Goal: Information Seeking & Learning: Learn about a topic

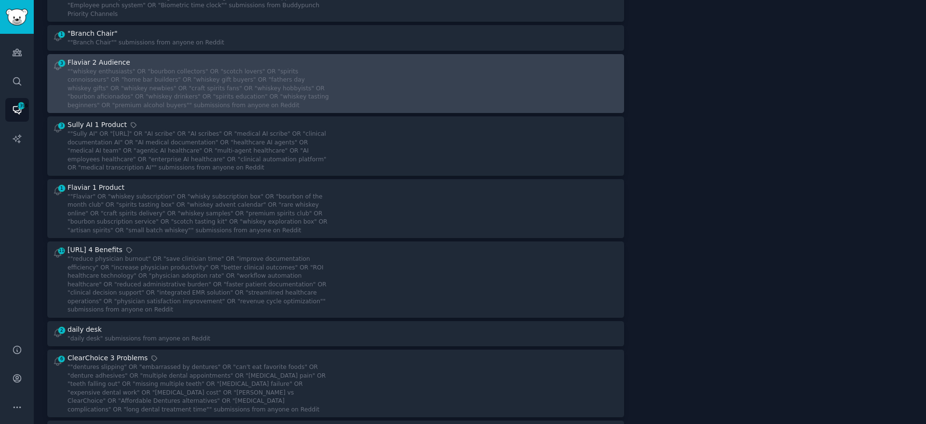
scroll to position [235, 0]
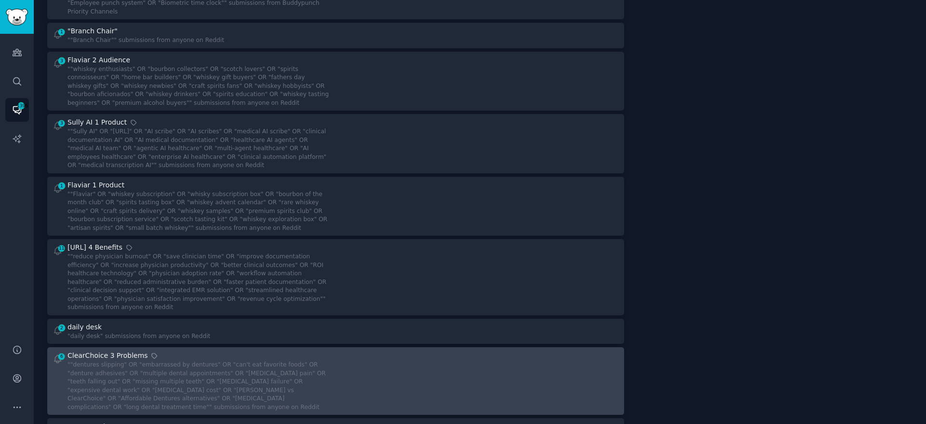
click at [312, 363] on div """dentures slipping" OR "embarrassed by dentures" OR "can't eat favorite foods"…" at bounding box center [198, 385] width 261 height 51
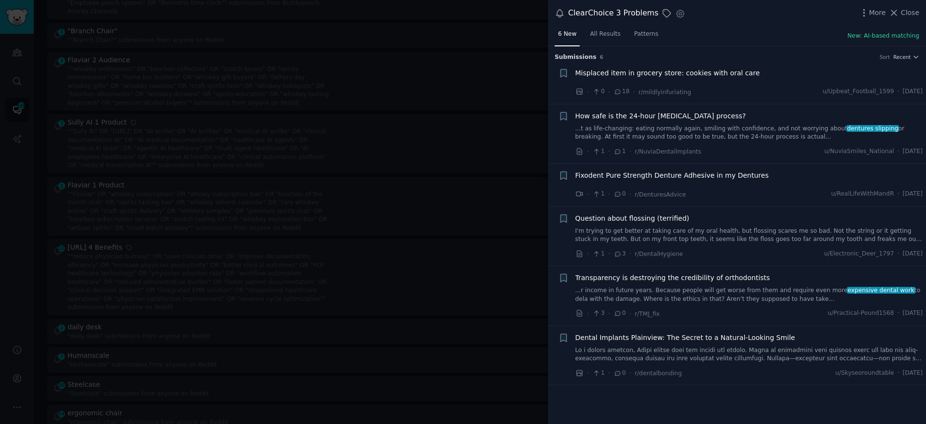
click at [797, 127] on link "...t as life-changing: eating normally again, smiling with confidence, and not …" at bounding box center [750, 132] width 348 height 17
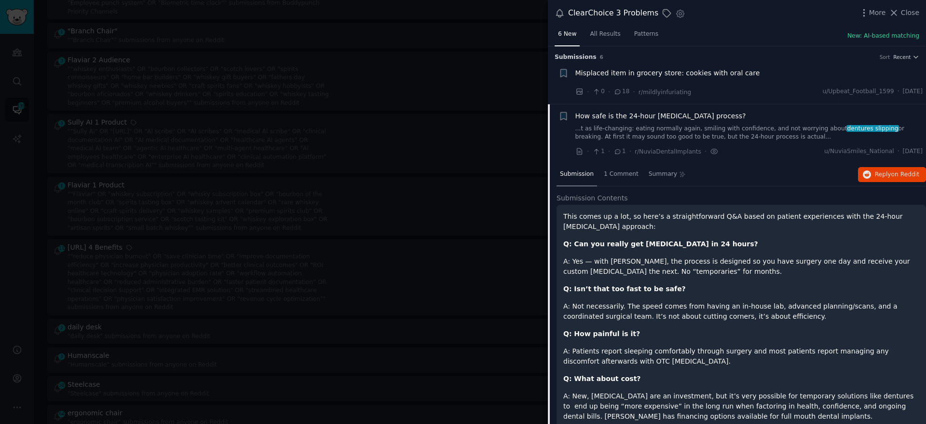
scroll to position [58, 0]
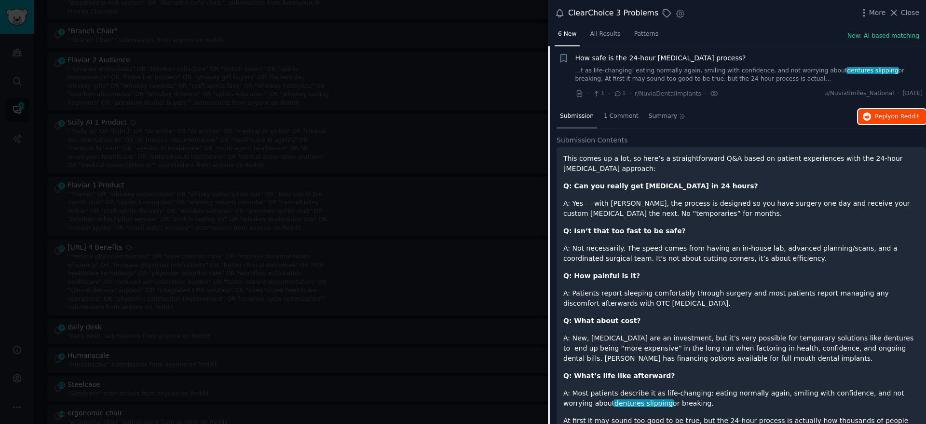
click at [892, 118] on span "on Reddit" at bounding box center [906, 116] width 28 height 7
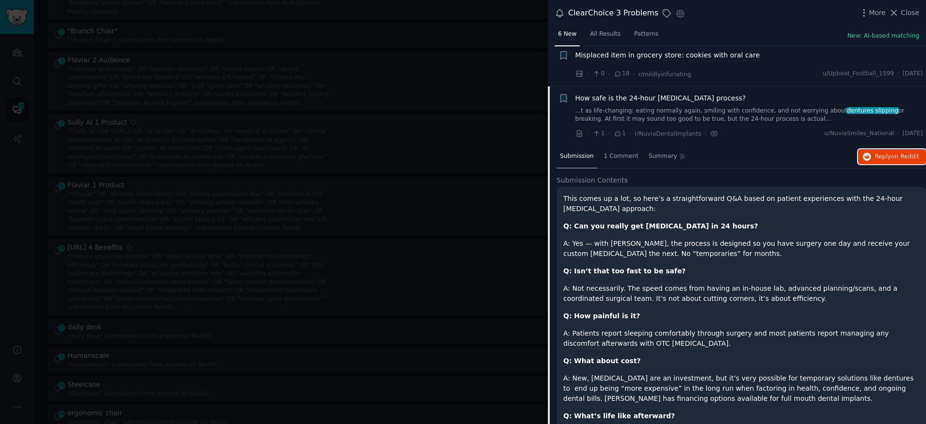
scroll to position [17, 0]
click at [707, 116] on link "...t as life-changing: eating normally again, smiling with confidence, and not …" at bounding box center [750, 116] width 348 height 17
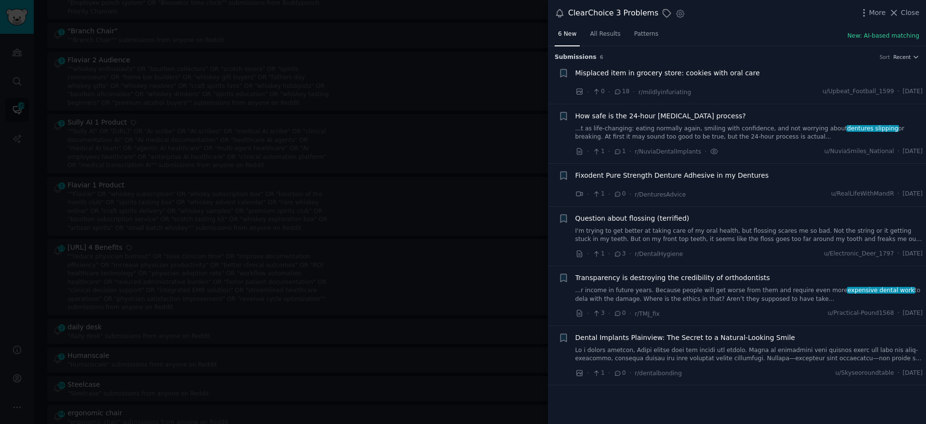
click at [725, 233] on link "I'm trying to get better at taking care of my oral health, but flossing scares …" at bounding box center [750, 235] width 348 height 17
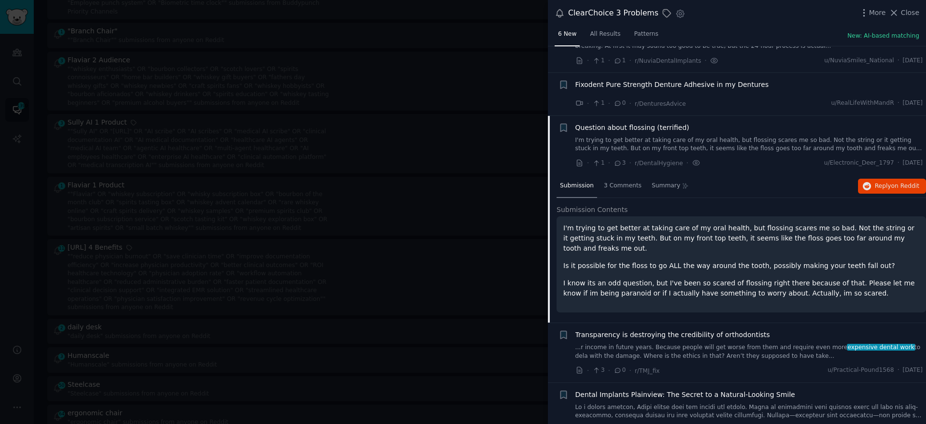
scroll to position [109, 0]
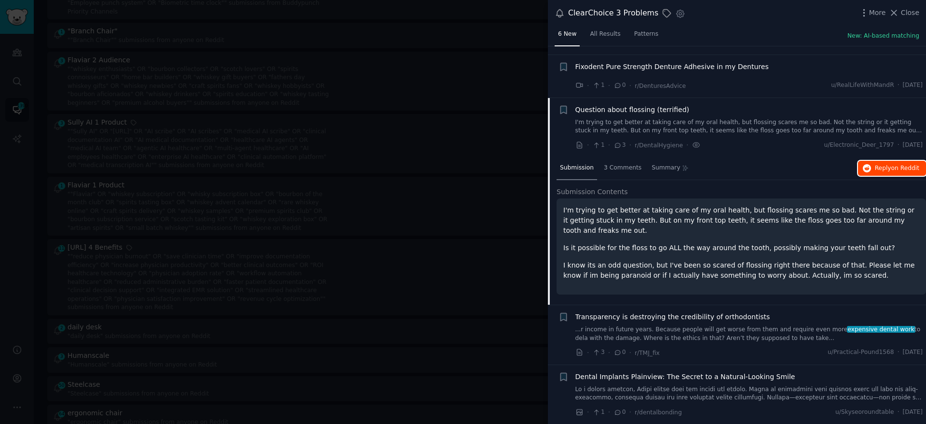
click at [879, 164] on span "Reply on Reddit" at bounding box center [897, 168] width 44 height 9
click at [713, 134] on link "I'm trying to get better at taking care of my oral health, but flossing scares …" at bounding box center [750, 126] width 348 height 17
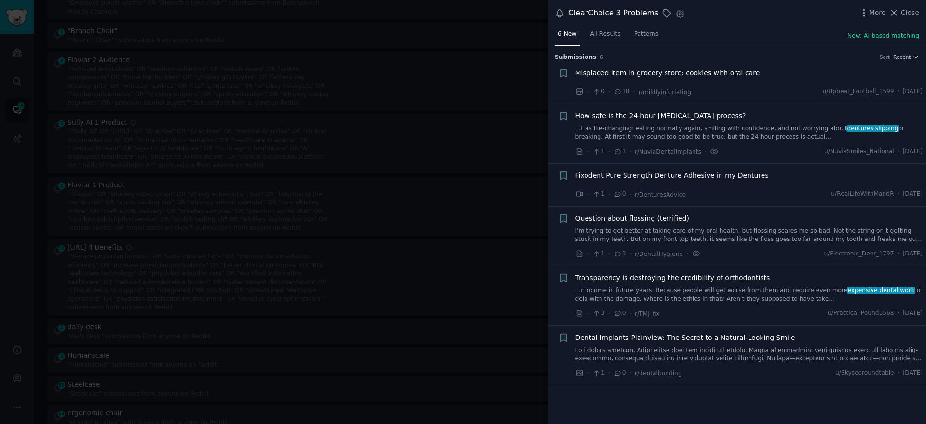
click at [724, 351] on link at bounding box center [750, 354] width 348 height 17
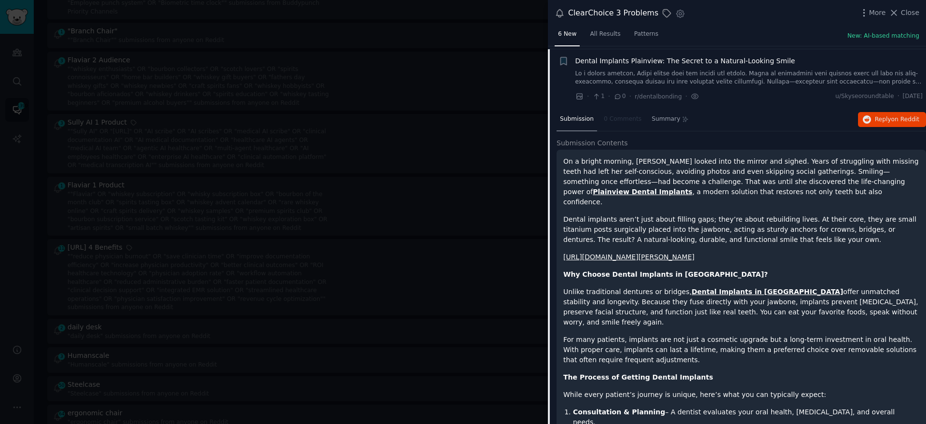
scroll to position [169, 0]
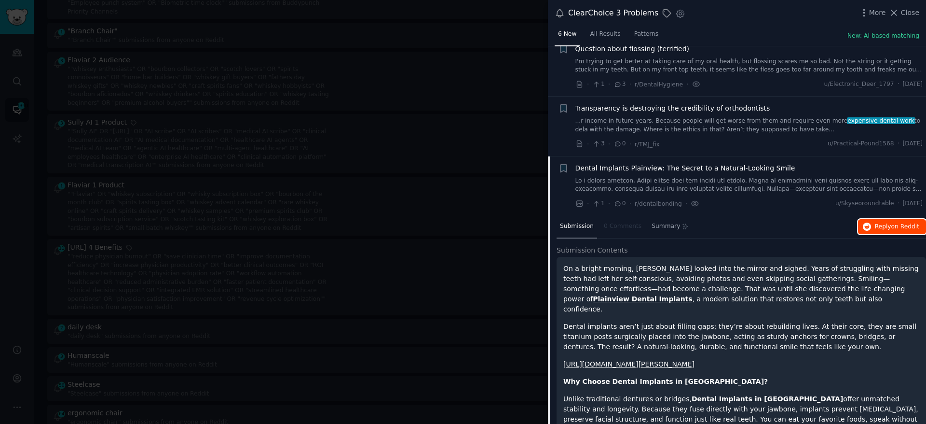
click at [895, 224] on span "on Reddit" at bounding box center [906, 226] width 28 height 7
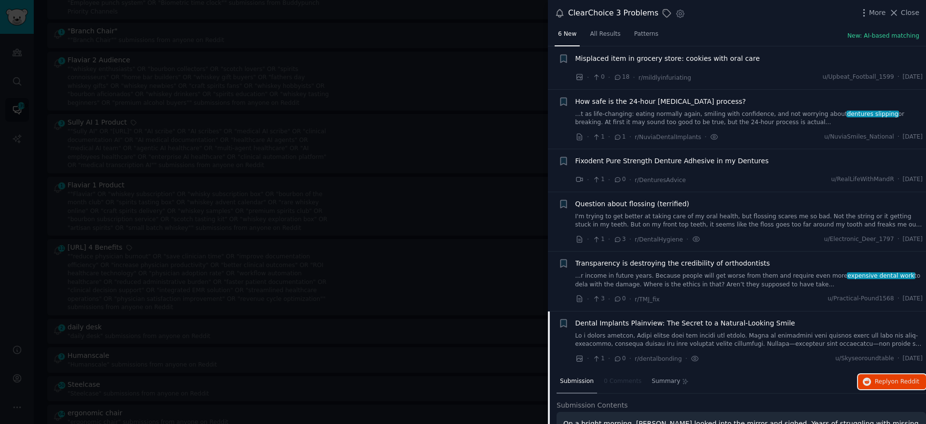
scroll to position [0, 0]
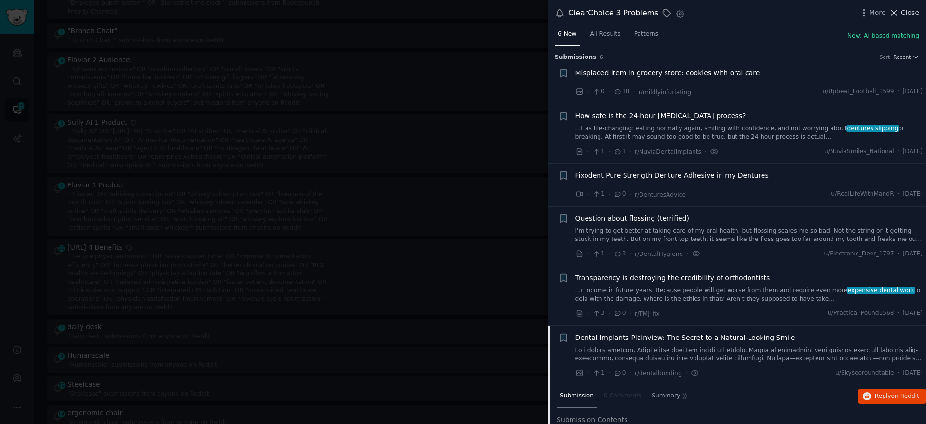
click at [899, 13] on icon at bounding box center [894, 13] width 10 height 10
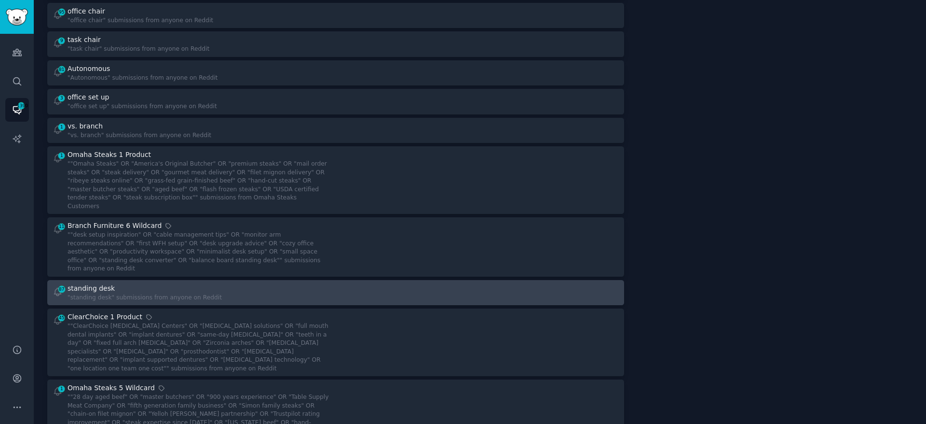
scroll to position [963, 0]
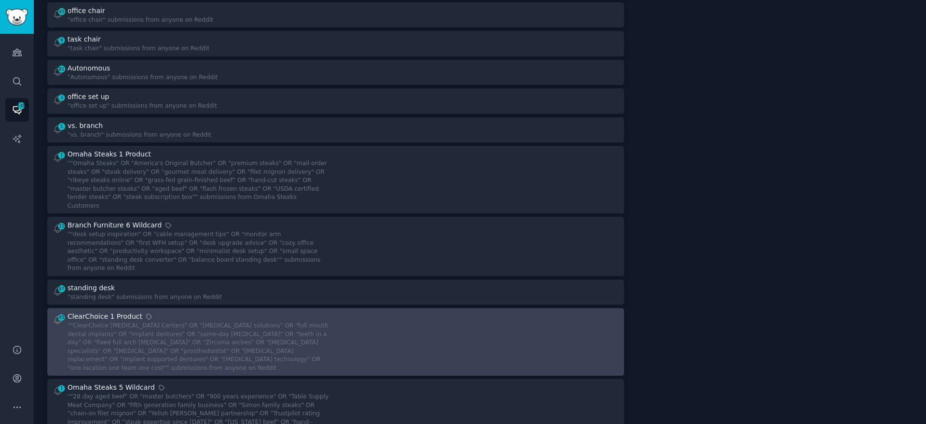
click at [329, 322] on div "45 ClearChoice 1 Product ""ClearChoice [MEDICAL_DATA] Centers" OR "[MEDICAL_DAT…" at bounding box center [336, 341] width 570 height 61
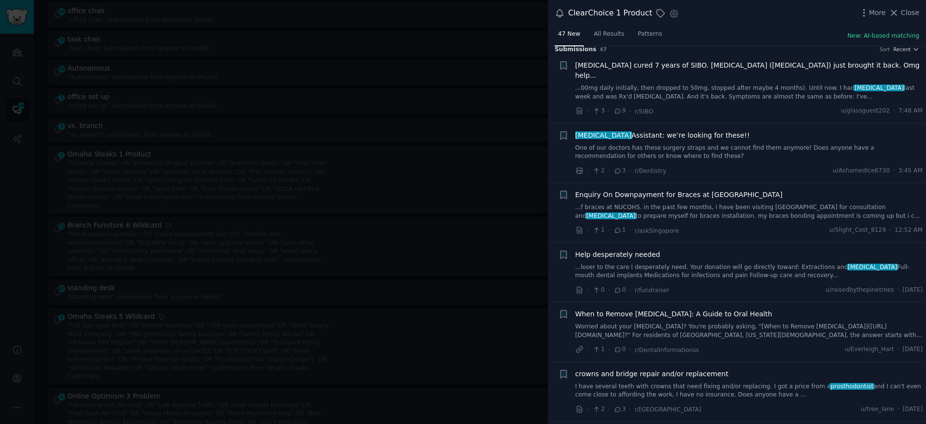
scroll to position [8, 0]
click at [700, 382] on link "I have several teeth with crowns that need fixing and/or replacing. I got a pri…" at bounding box center [750, 390] width 348 height 17
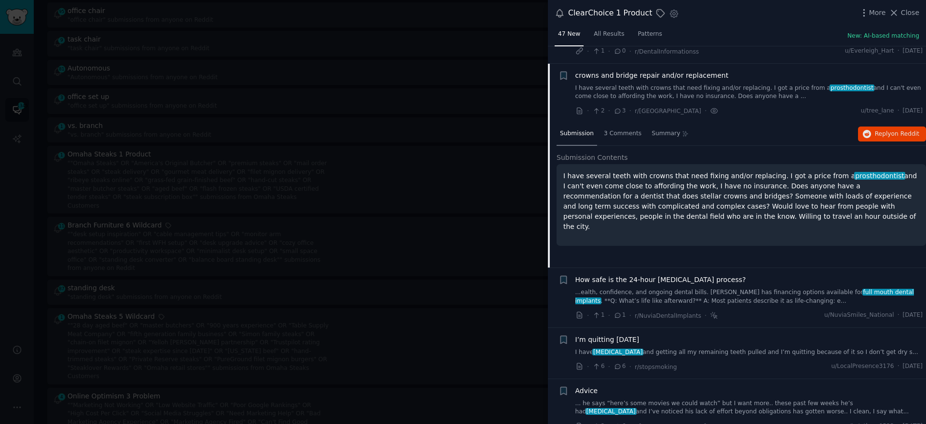
scroll to position [313, 0]
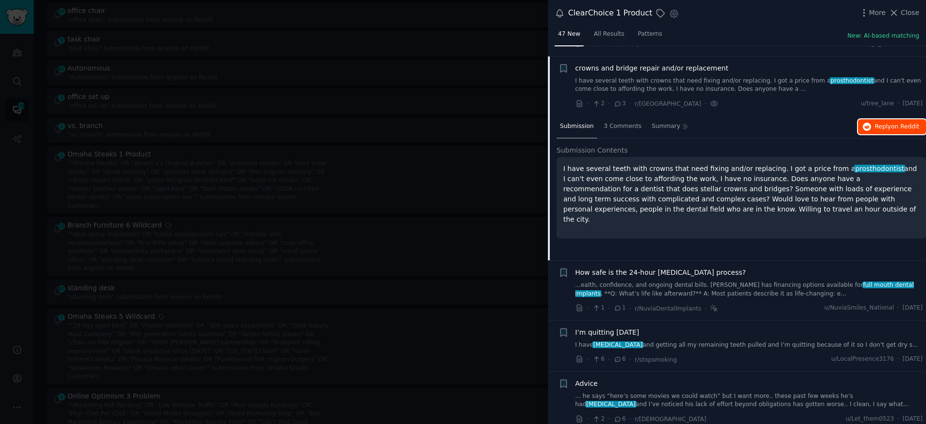
click at [881, 123] on span "Reply on Reddit" at bounding box center [897, 127] width 44 height 9
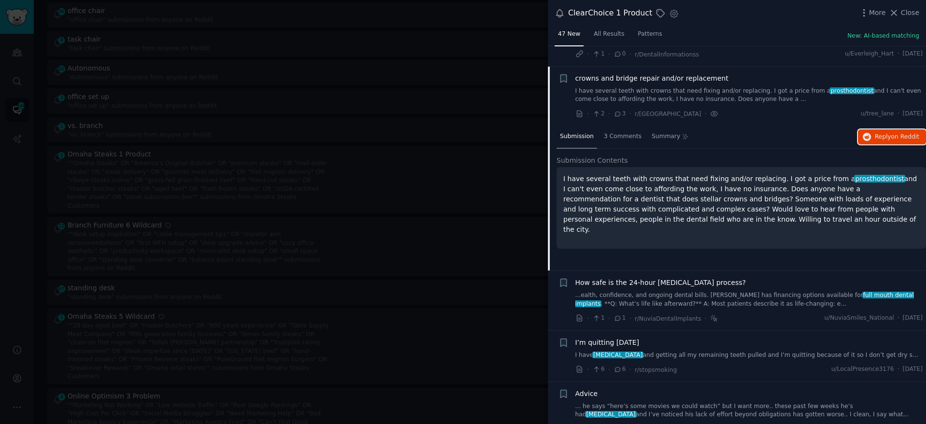
scroll to position [300, 0]
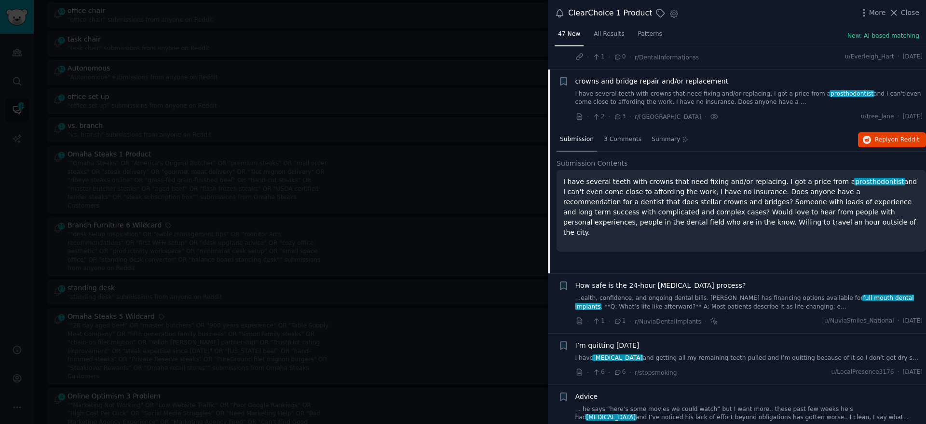
click at [722, 280] on span "How safe is the 24-hour [MEDICAL_DATA] process?" at bounding box center [661, 285] width 171 height 10
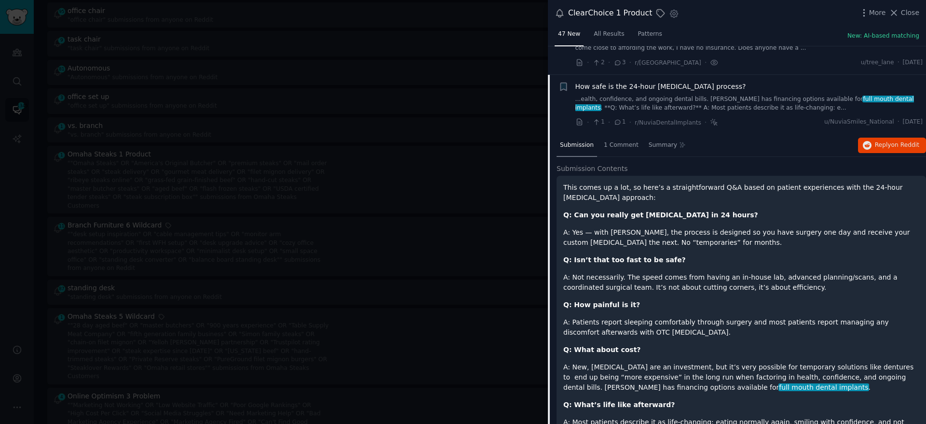
scroll to position [351, 0]
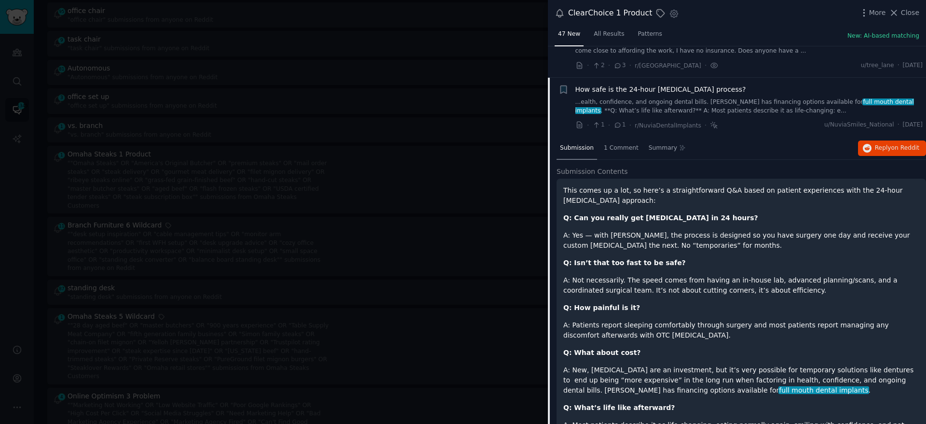
click at [729, 84] on div "How safe is the 24-hour [MEDICAL_DATA] process?" at bounding box center [750, 89] width 348 height 10
click at [766, 98] on link "...ealth, confidence, and ongoing dental bills. [PERSON_NAME] has financing opt…" at bounding box center [750, 106] width 348 height 17
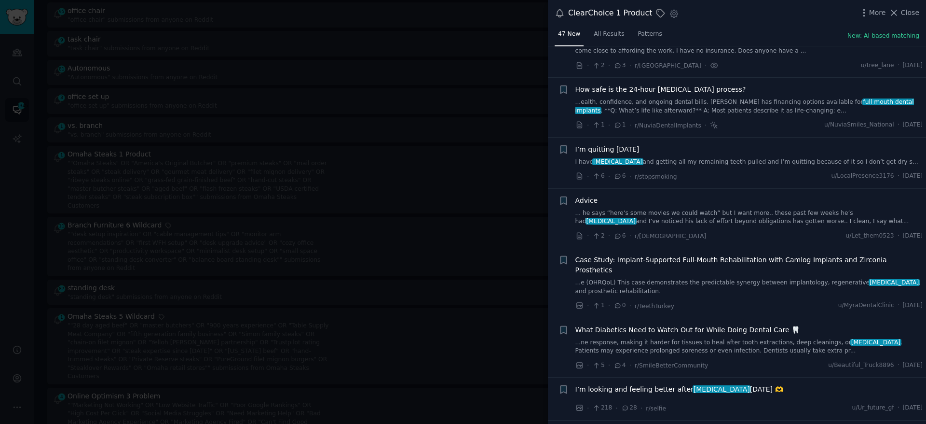
scroll to position [373, 0]
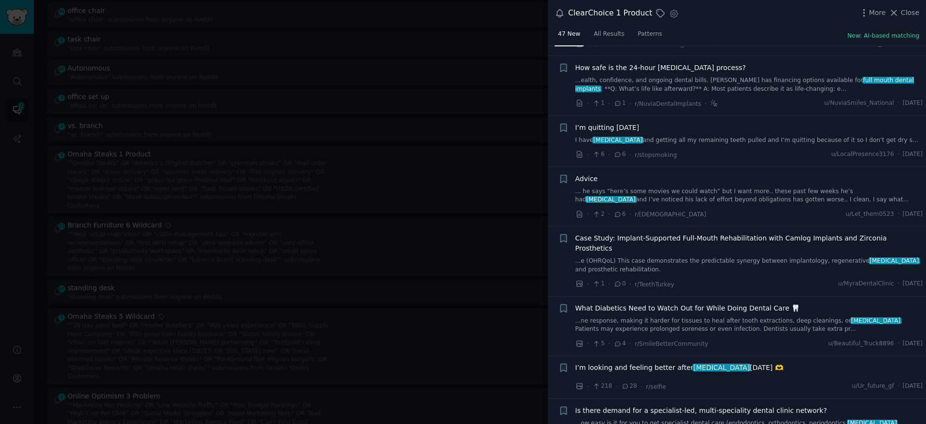
click at [728, 136] on link "I have [MEDICAL_DATA] and getting all my remaining teeth pulled and I’m quittin…" at bounding box center [750, 140] width 348 height 9
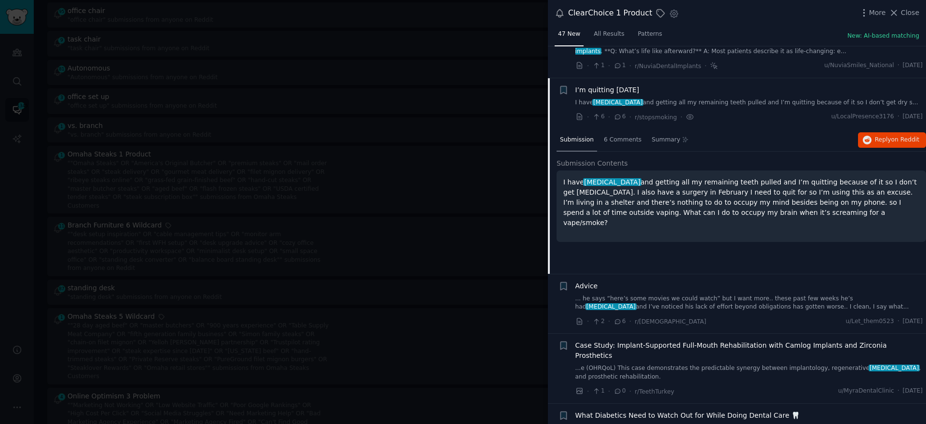
scroll to position [404, 0]
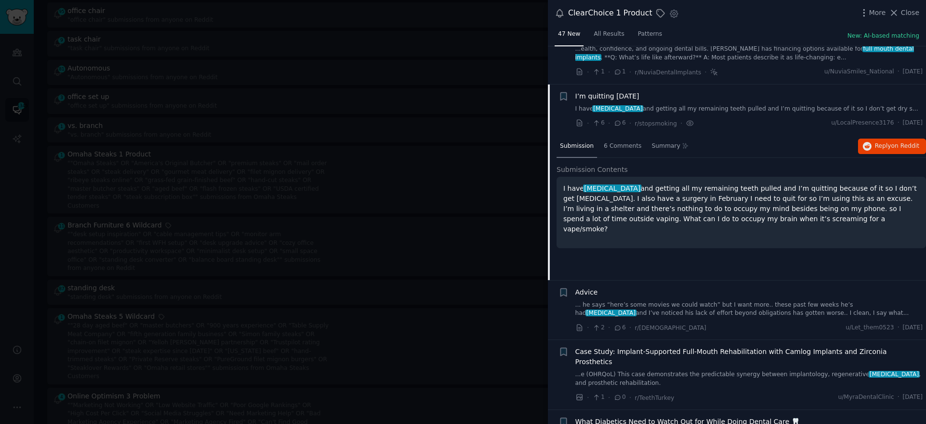
click at [722, 105] on link "I have [MEDICAL_DATA] and getting all my remaining teeth pulled and I’m quittin…" at bounding box center [750, 109] width 348 height 9
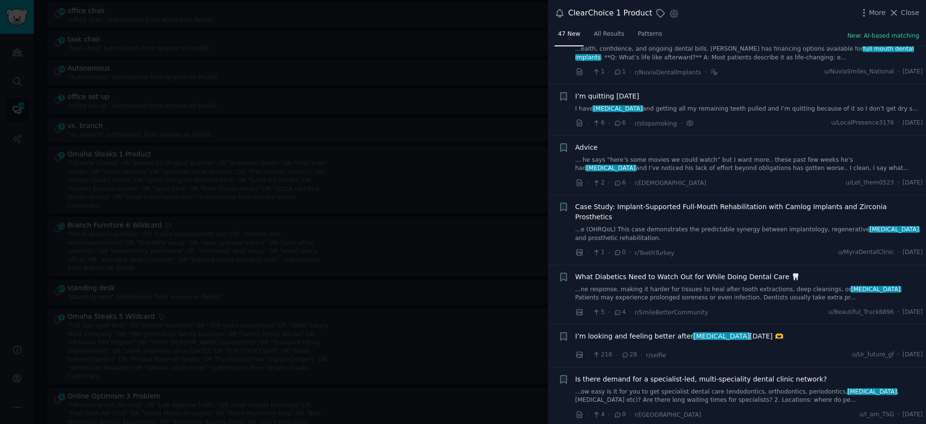
scroll to position [432, 0]
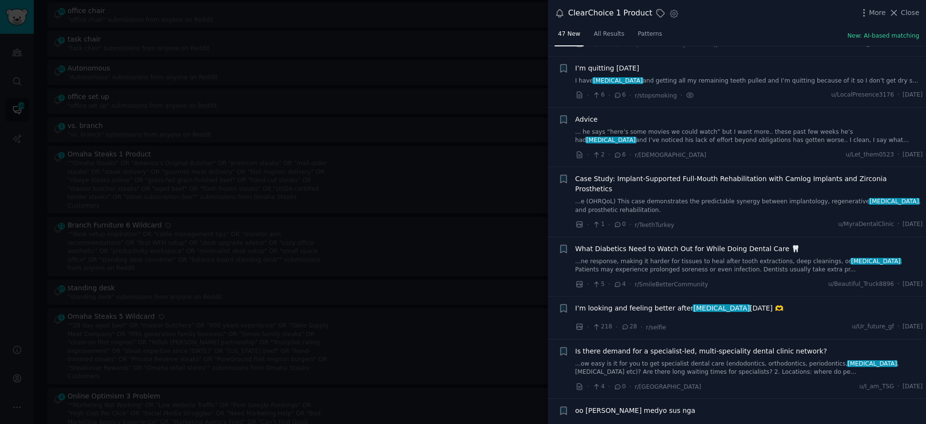
click at [726, 128] on link "... he says “here’s some movies we could watch” but I want more.. these past fe…" at bounding box center [750, 136] width 348 height 17
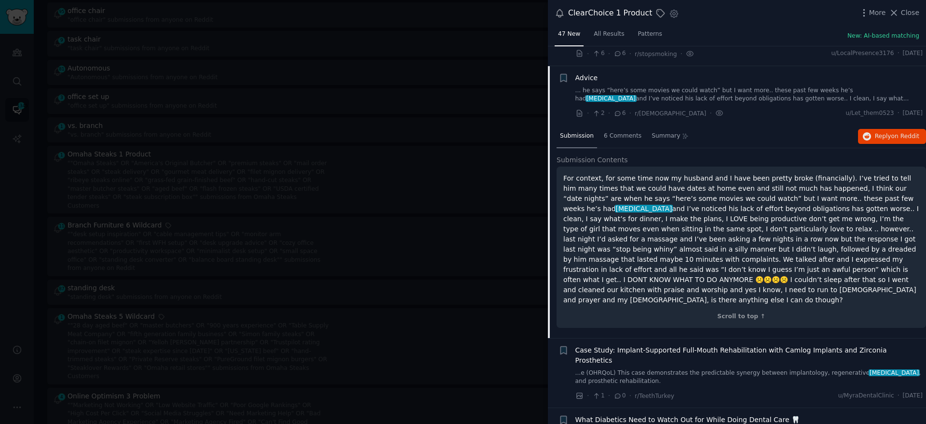
scroll to position [474, 0]
click at [720, 89] on link "... he says “here’s some movies we could watch” but I want more.. these past fe…" at bounding box center [750, 94] width 348 height 17
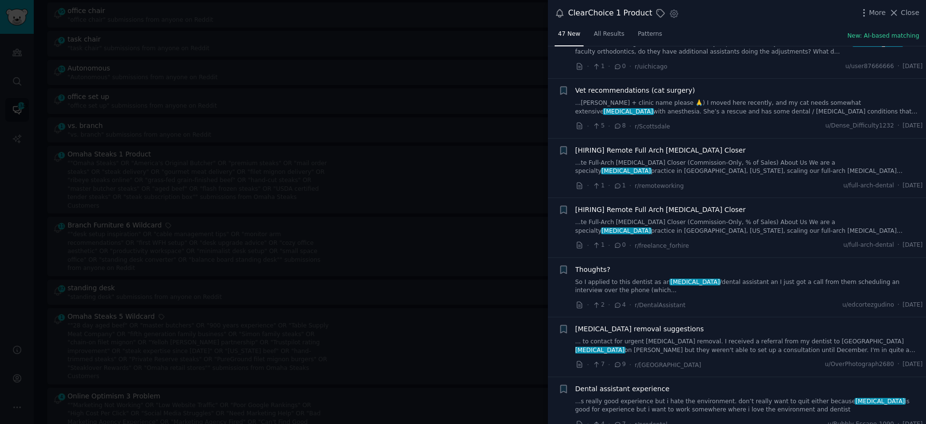
scroll to position [857, 0]
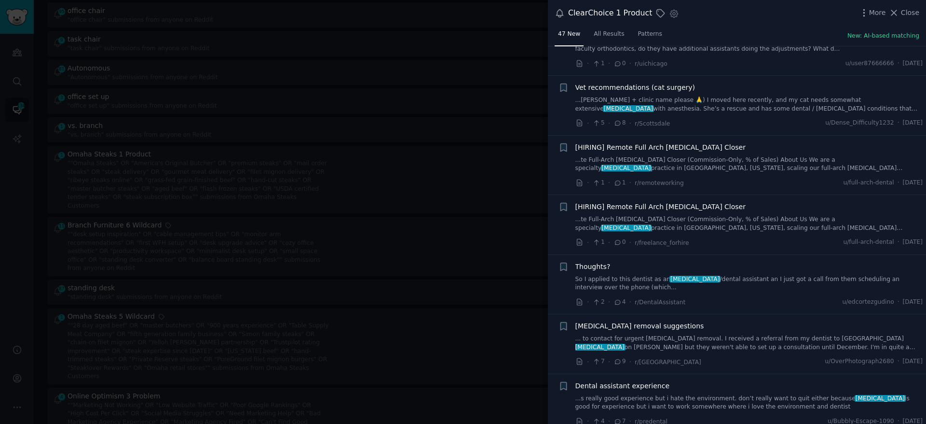
click at [694, 334] on link "... to contact for urgent [MEDICAL_DATA] removal. I received a referral from my…" at bounding box center [750, 342] width 348 height 17
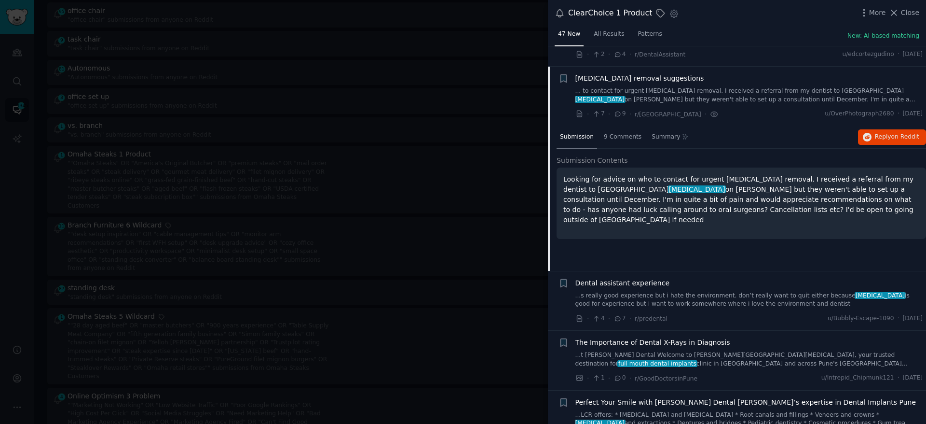
scroll to position [1105, 0]
click at [741, 86] on link "... to contact for urgent [MEDICAL_DATA] removal. I received a referral from my…" at bounding box center [750, 94] width 348 height 17
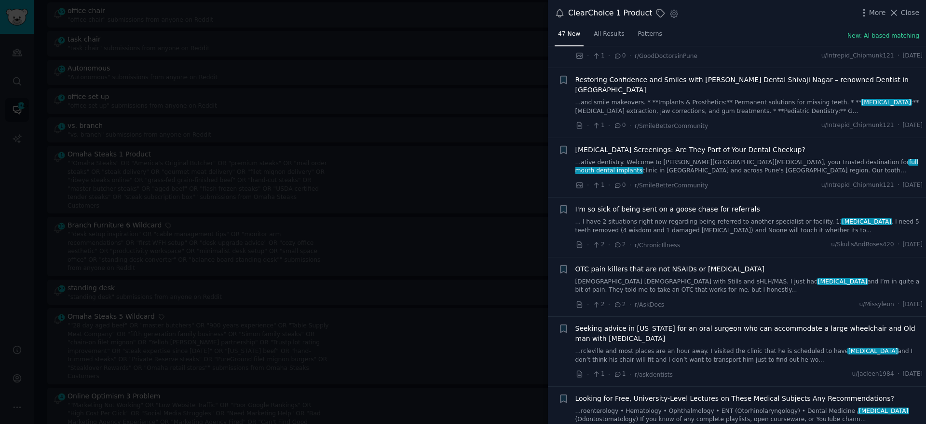
scroll to position [1360, 0]
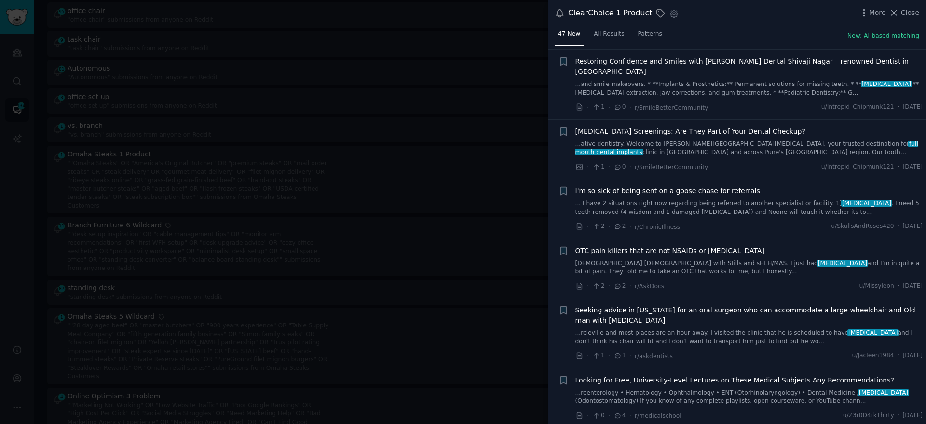
click at [662, 259] on link "[DEMOGRAPHIC_DATA] [DEMOGRAPHIC_DATA] with Stills and sHLH/MAS. I just had [MED…" at bounding box center [750, 267] width 348 height 17
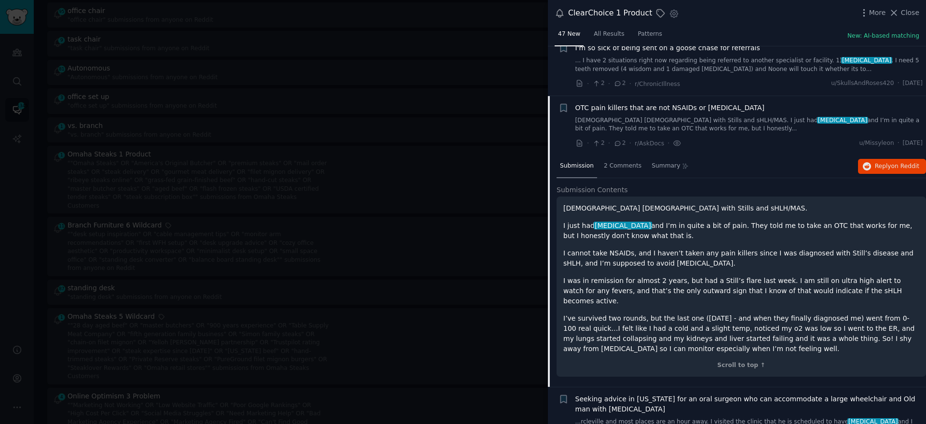
scroll to position [1500, 0]
click at [686, 119] on link "[DEMOGRAPHIC_DATA] [DEMOGRAPHIC_DATA] with Stills and sHLH/MAS. I just had [MED…" at bounding box center [750, 127] width 348 height 17
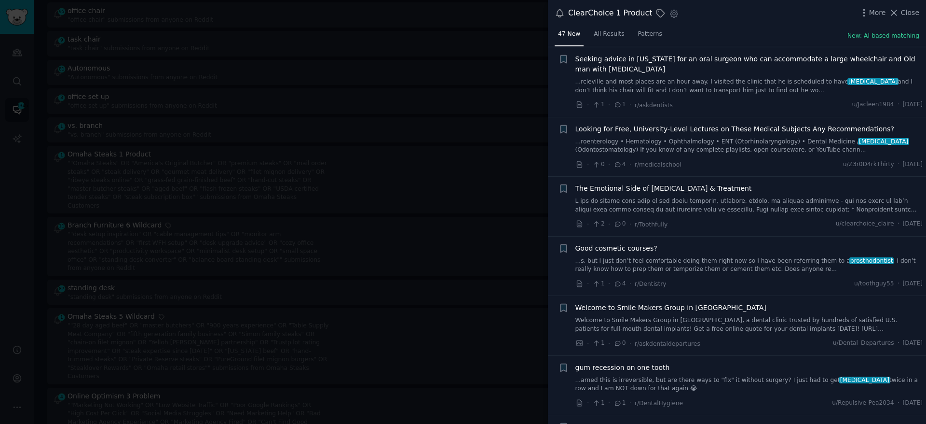
scroll to position [1612, 0]
click at [693, 374] on link "...arned this is irreversible, but are there ways to "fix" it without surgery? …" at bounding box center [750, 382] width 348 height 17
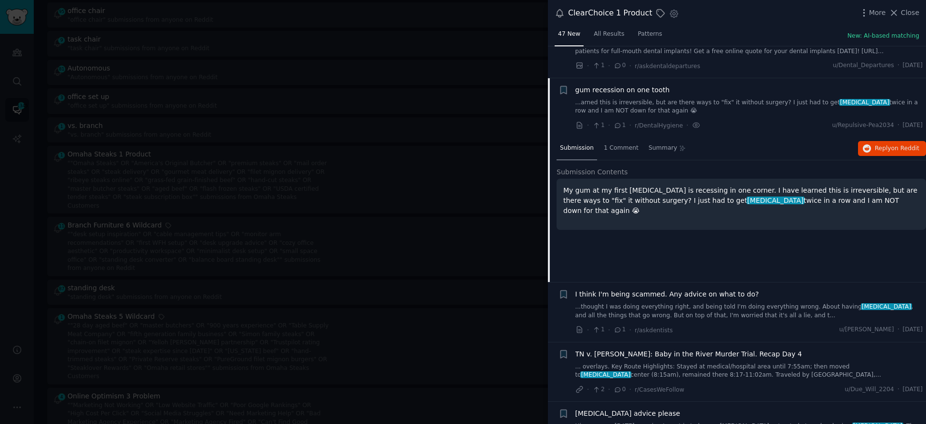
scroll to position [1890, 0]
click at [876, 143] on span "Reply on Reddit" at bounding box center [897, 147] width 44 height 9
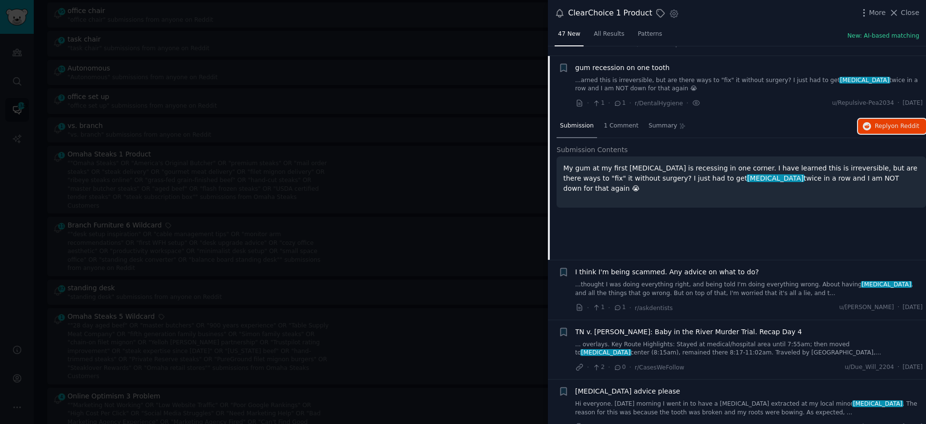
scroll to position [1912, 0]
click at [706, 398] on link "Hi everyone. [DATE] morning I went in to have a [MEDICAL_DATA] extracted at my …" at bounding box center [750, 406] width 348 height 17
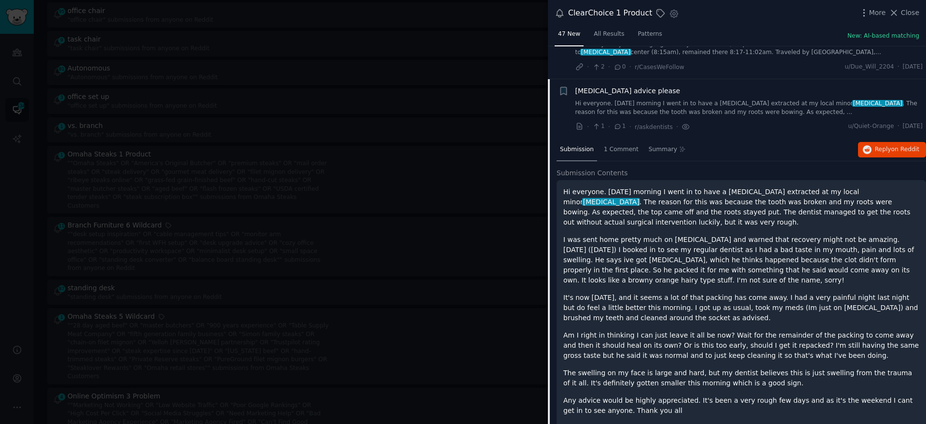
scroll to position [2069, 0]
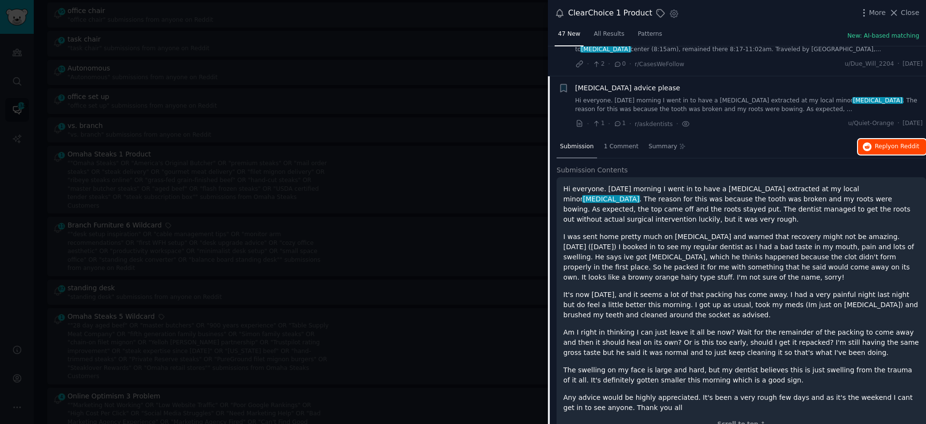
click at [889, 142] on span "Reply on Reddit" at bounding box center [897, 146] width 44 height 9
